Goal: Task Accomplishment & Management: Complete application form

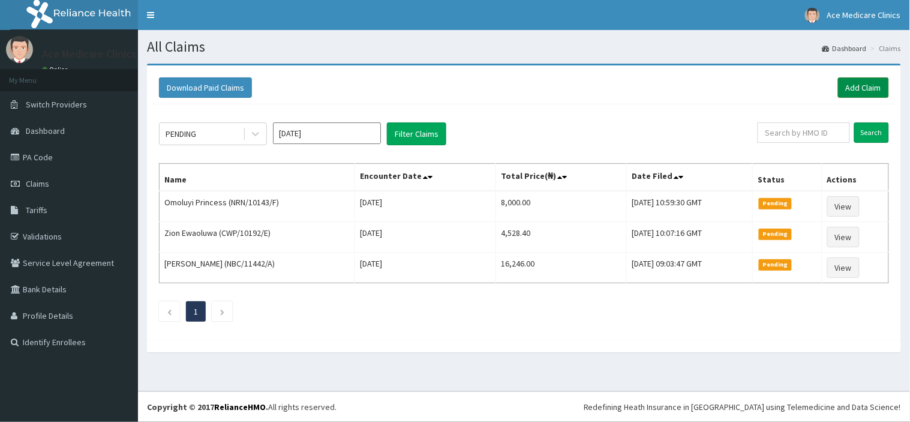
click at [865, 82] on link "Add Claim" at bounding box center [863, 87] width 51 height 20
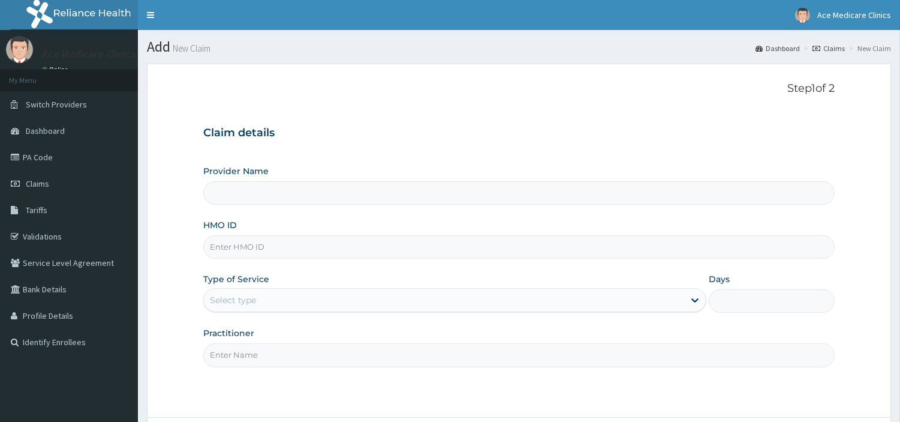
type input "ACE MEDICARE CLINICS- Ota"
click at [283, 243] on input "HMO ID" at bounding box center [518, 246] width 631 height 23
click at [249, 248] on input "CHL/11689/D" at bounding box center [518, 246] width 631 height 23
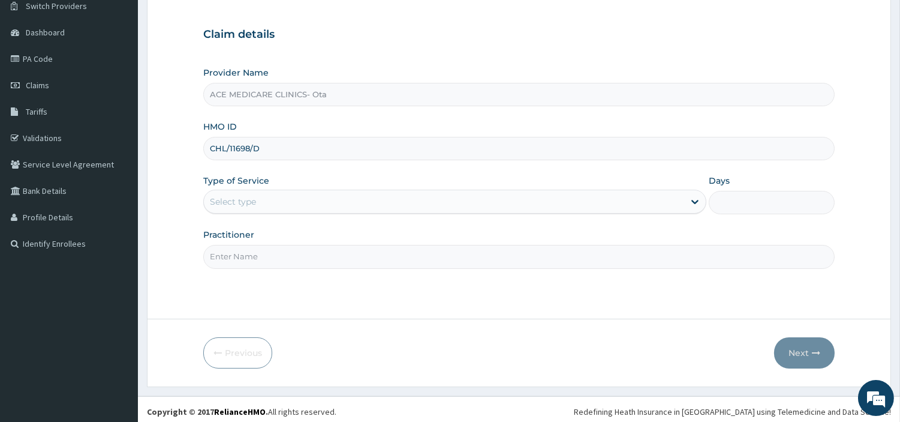
scroll to position [103, 0]
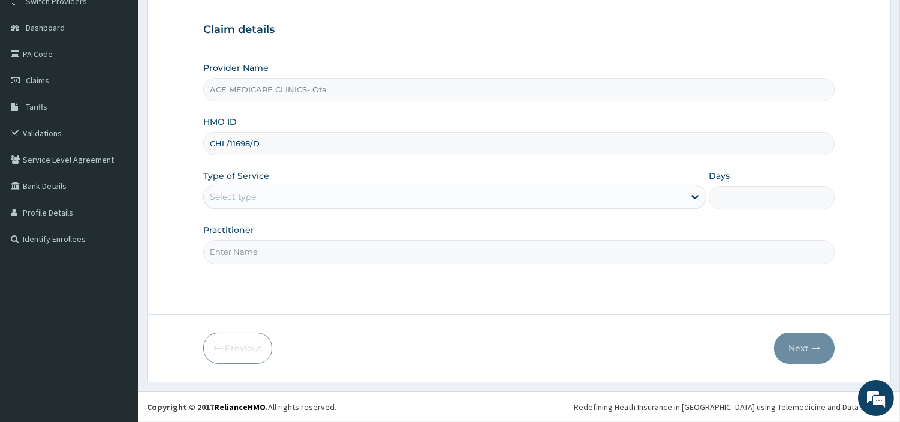
type input "CHL/11698/D"
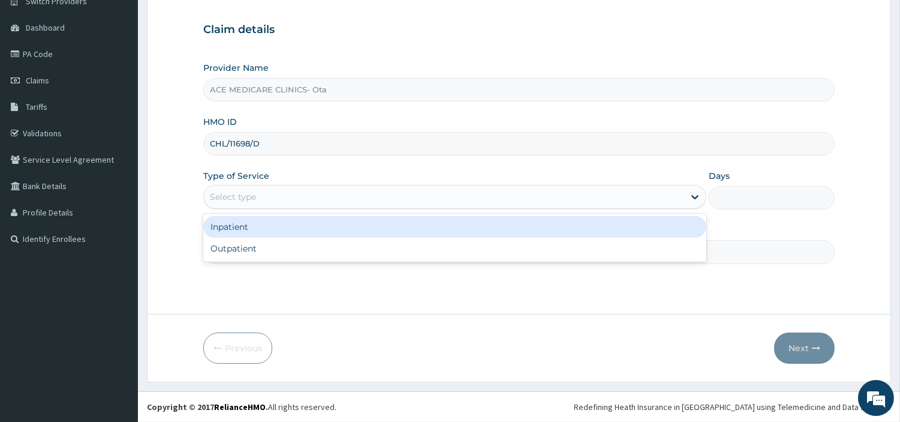
drag, startPoint x: 242, startPoint y: 192, endPoint x: 245, endPoint y: 239, distance: 46.8
click at [245, 201] on div "Select type" at bounding box center [233, 197] width 46 height 12
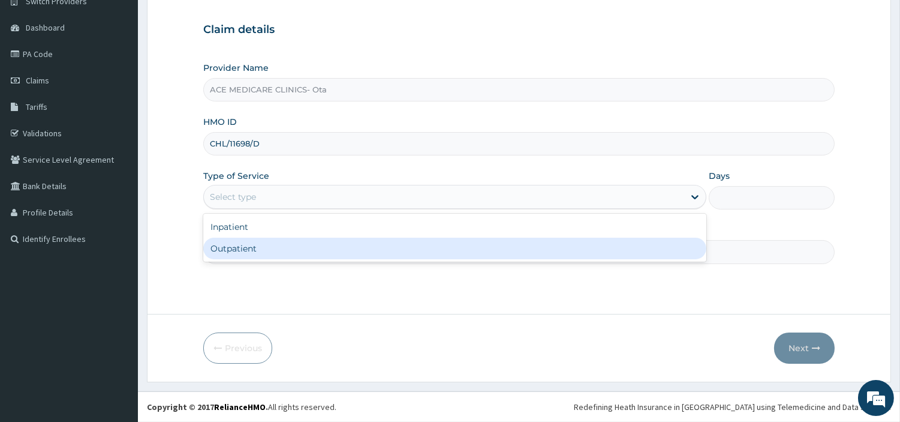
click at [245, 239] on div "Outpatient" at bounding box center [454, 248] width 503 height 22
type input "1"
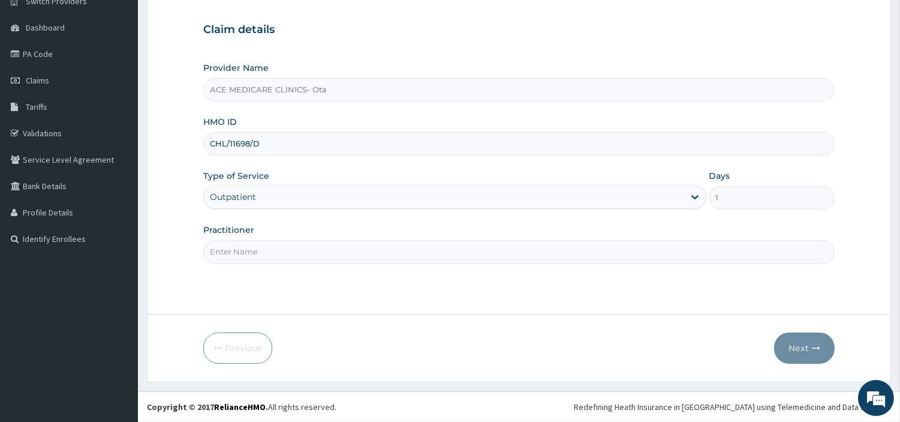
drag, startPoint x: 255, startPoint y: 248, endPoint x: 249, endPoint y: 263, distance: 15.6
click at [252, 251] on input "Practitioner" at bounding box center [518, 251] width 631 height 23
type input "DR NWALE"
click at [800, 349] on button "Next" at bounding box center [804, 347] width 61 height 31
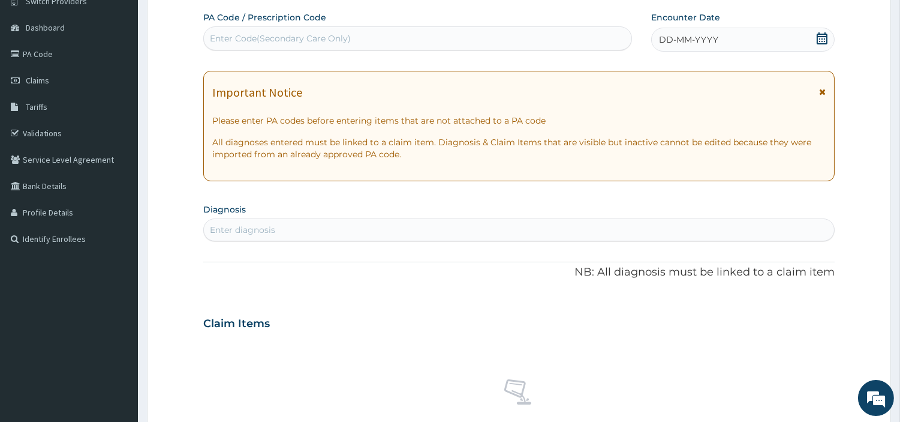
click at [344, 32] on div "Enter Code(Secondary Care Only)" at bounding box center [280, 38] width 141 height 12
click at [825, 37] on icon at bounding box center [822, 38] width 12 height 12
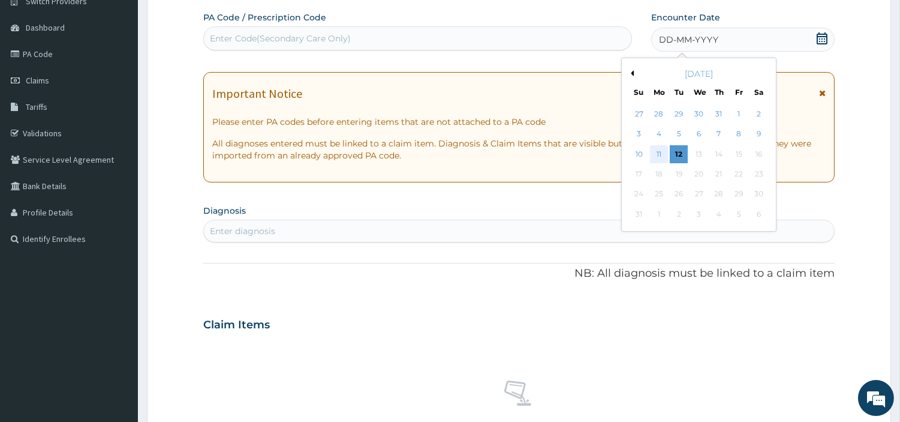
click at [657, 153] on div "11" at bounding box center [659, 154] width 18 height 18
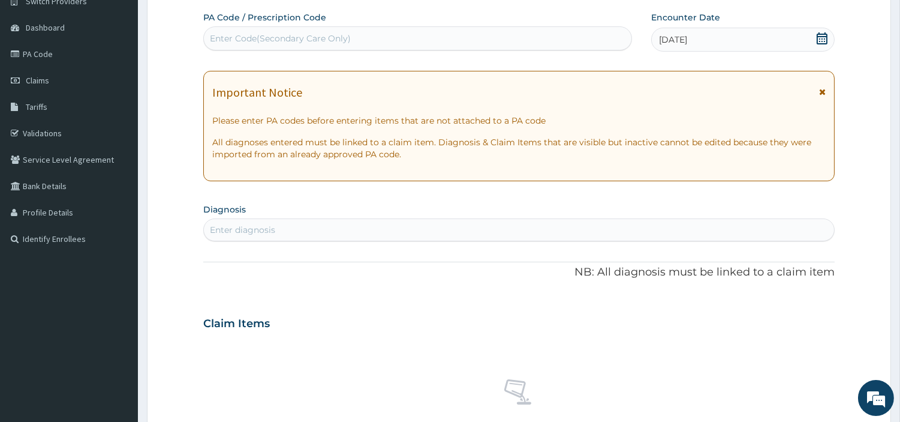
click at [306, 37] on div "Enter Code(Secondary Care Only)" at bounding box center [280, 38] width 141 height 12
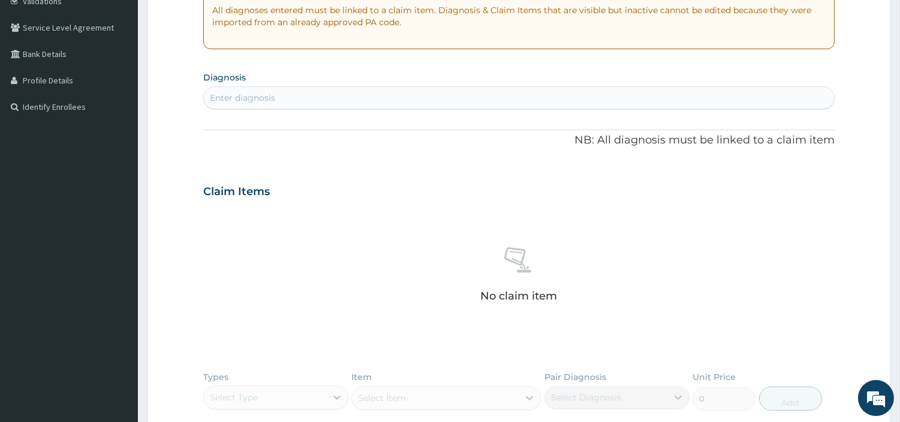
scroll to position [236, 0]
click at [261, 100] on div "Enter diagnosis" at bounding box center [242, 97] width 65 height 12
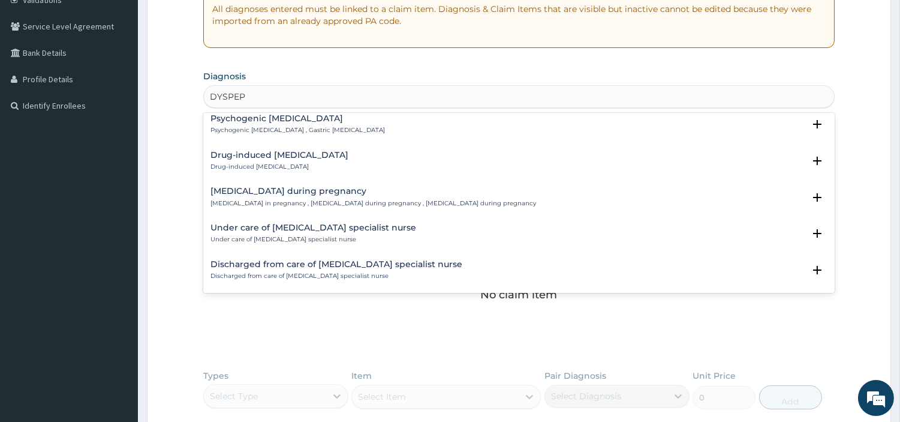
scroll to position [0, 0]
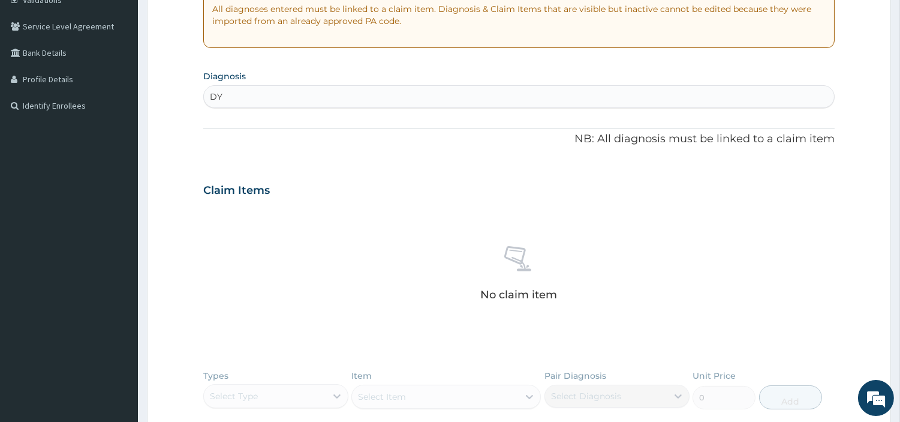
type input "D"
type input "PEPTIC"
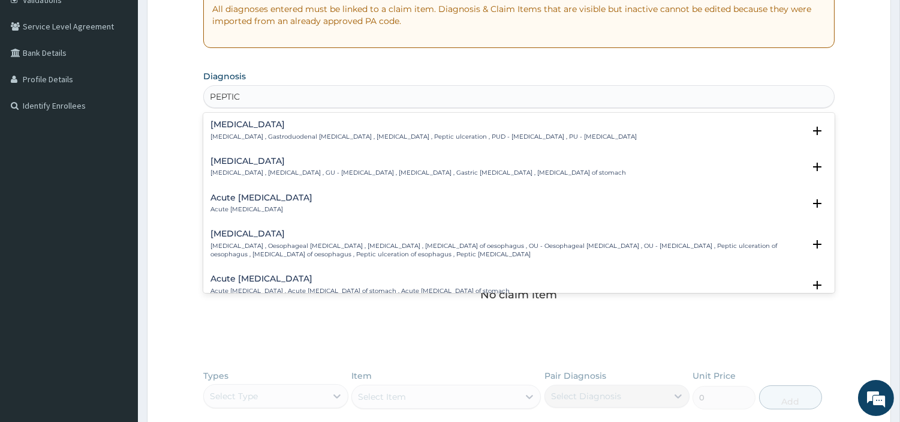
click at [264, 133] on p "Peptic ulcer , Gastroduodenal ulcer , Peptic ulcer disease , Peptic ulceration …" at bounding box center [423, 137] width 426 height 8
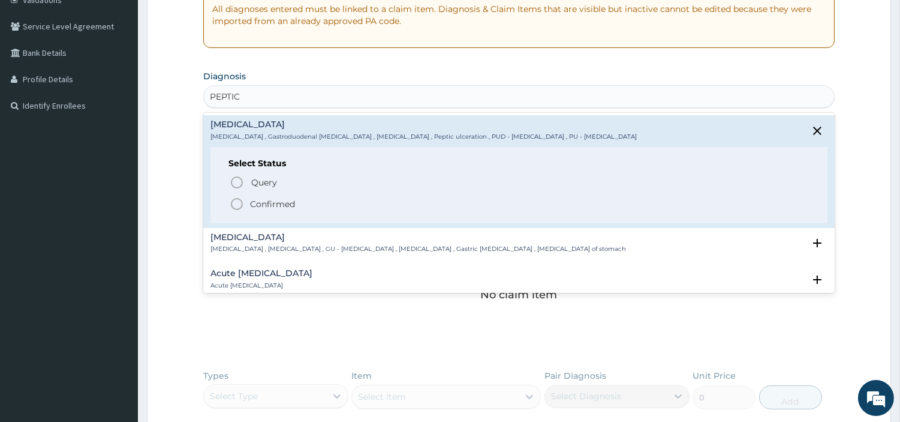
click at [233, 204] on icon "status option filled" at bounding box center [237, 204] width 14 height 14
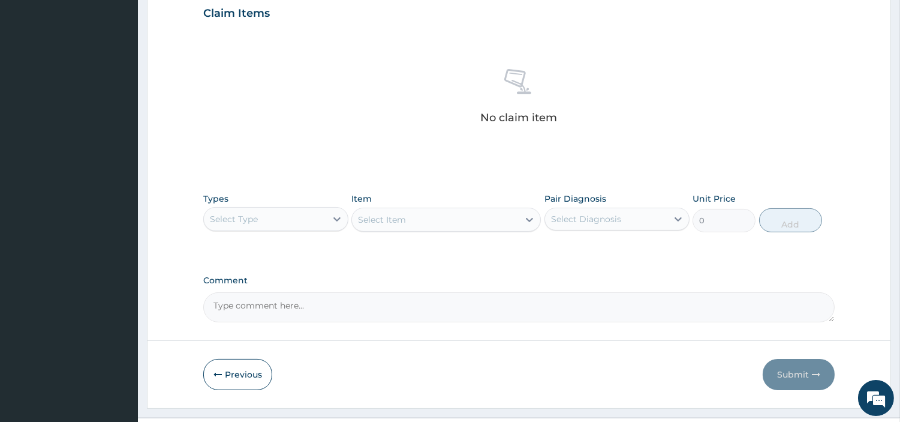
scroll to position [443, 0]
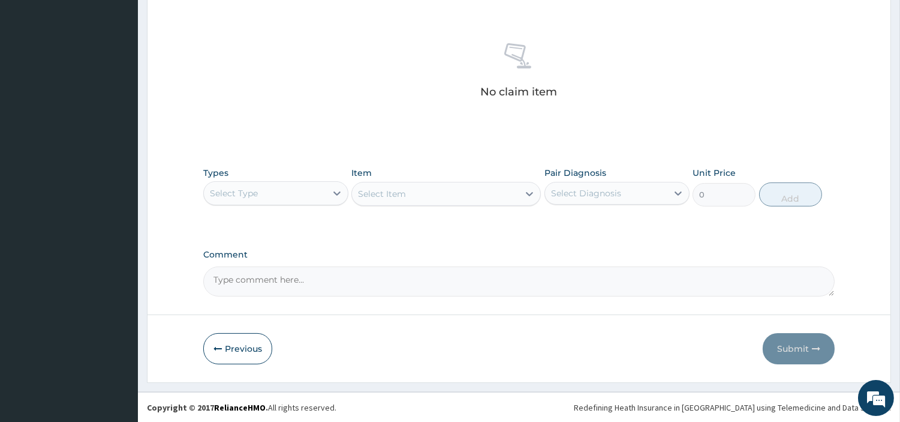
click at [277, 201] on div "Select Type" at bounding box center [275, 193] width 145 height 24
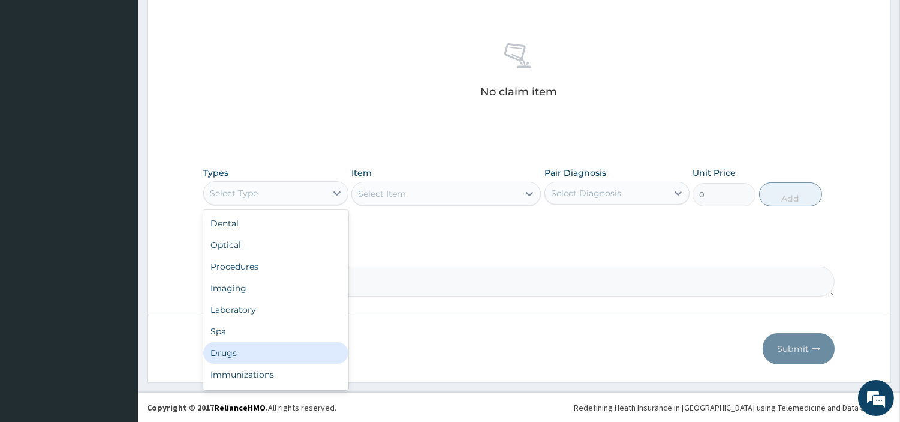
click at [237, 353] on div "Drugs" at bounding box center [275, 353] width 145 height 22
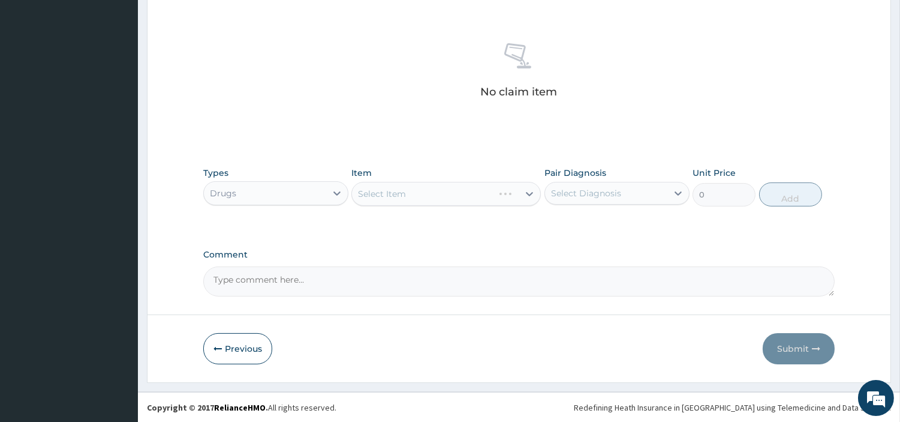
click at [389, 195] on div "Select Item" at bounding box center [445, 194] width 189 height 24
click at [408, 192] on div "Select Item" at bounding box center [445, 194] width 189 height 24
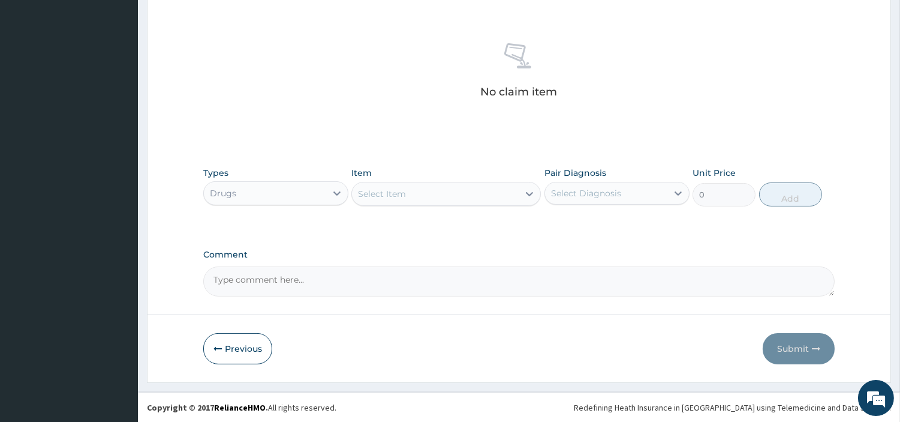
click at [408, 192] on div "Select Item" at bounding box center [435, 193] width 167 height 19
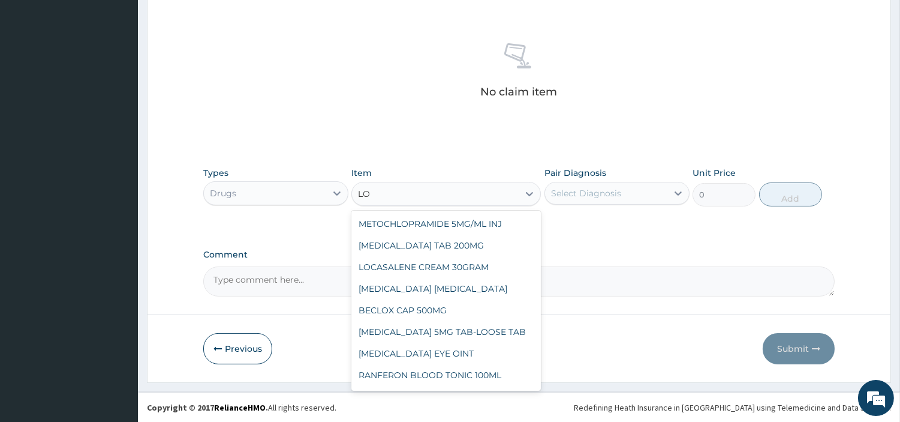
type input "L"
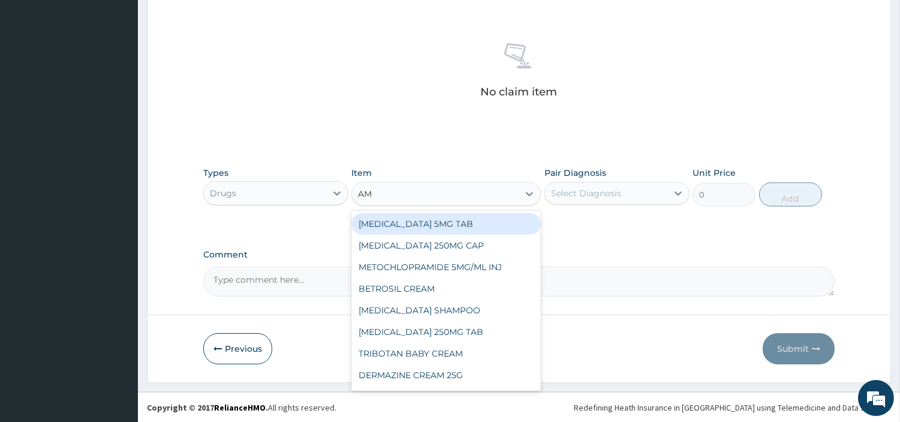
type input "A"
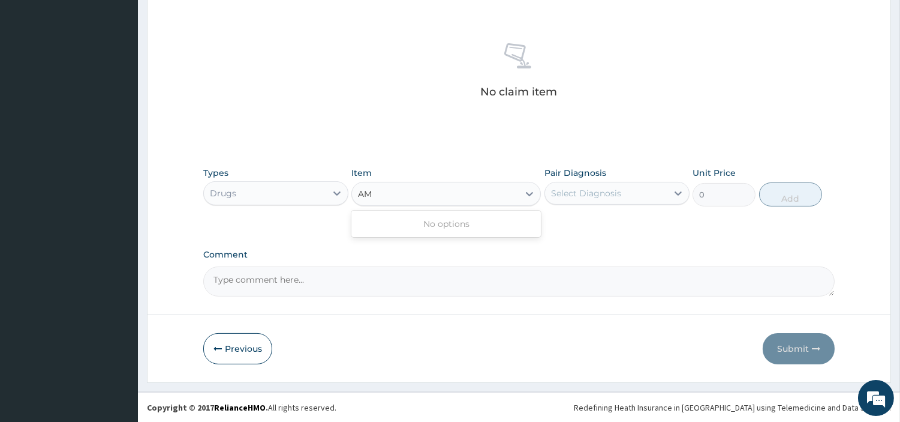
type input "A"
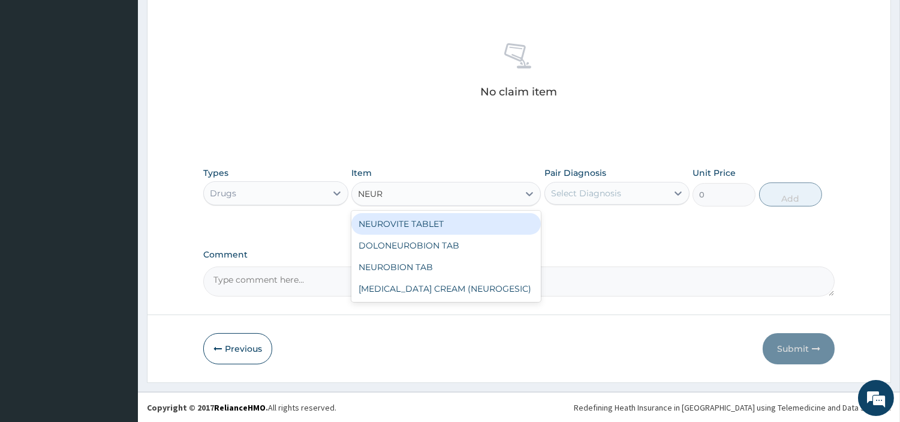
type input "NEURO"
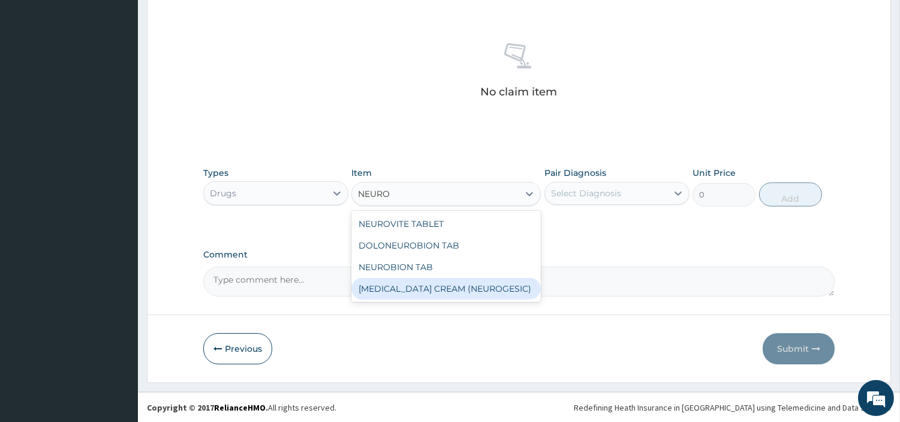
click at [411, 297] on div "METHYL SALICYLATE CREAM (NEUROGESIC)" at bounding box center [445, 289] width 189 height 22
type input "800"
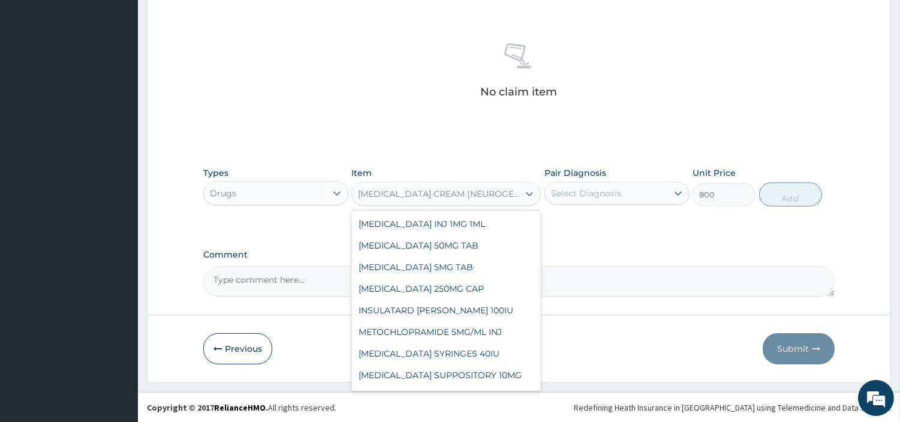
click at [417, 195] on div "METHYL SALICYLATE CREAM (NEUROGESIC)" at bounding box center [439, 194] width 162 height 12
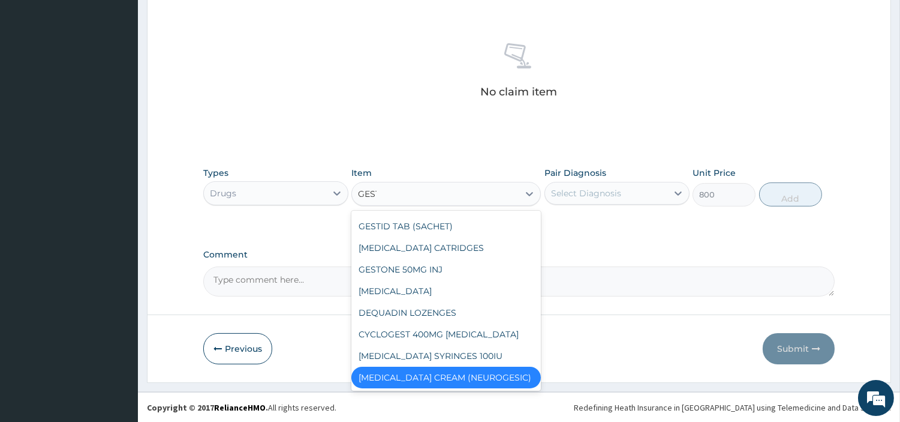
scroll to position [0, 0]
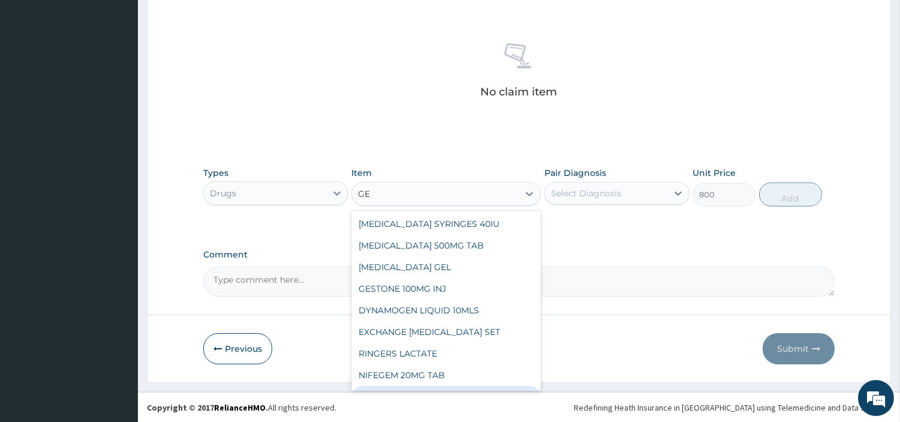
type input "G"
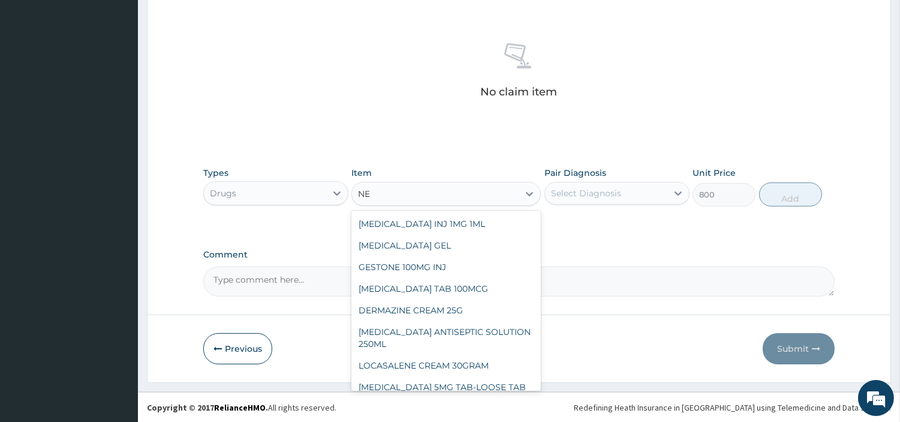
type input "N"
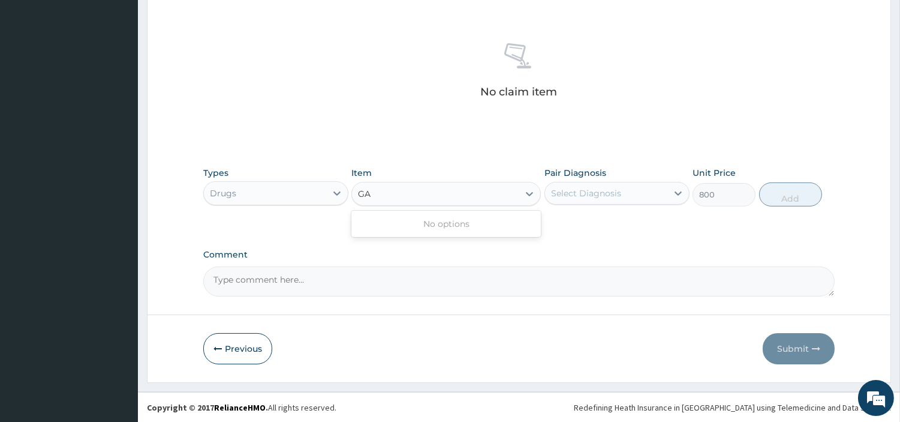
type input "G"
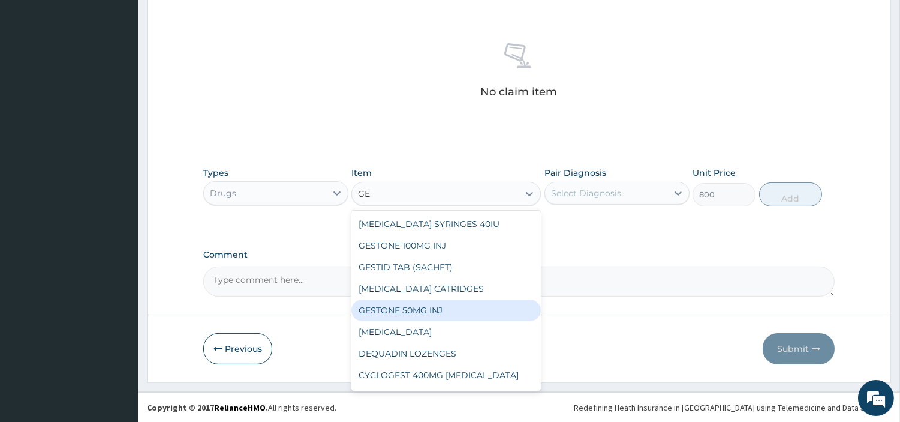
type input "G"
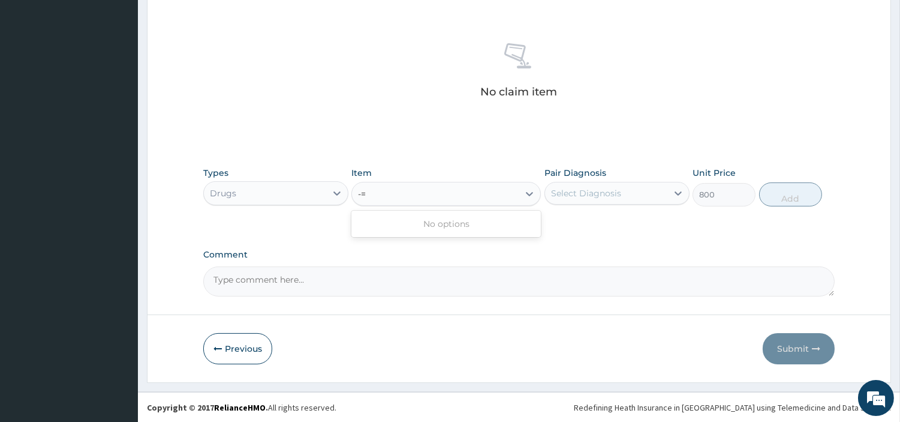
type input "-="
